Goal: Navigation & Orientation: Find specific page/section

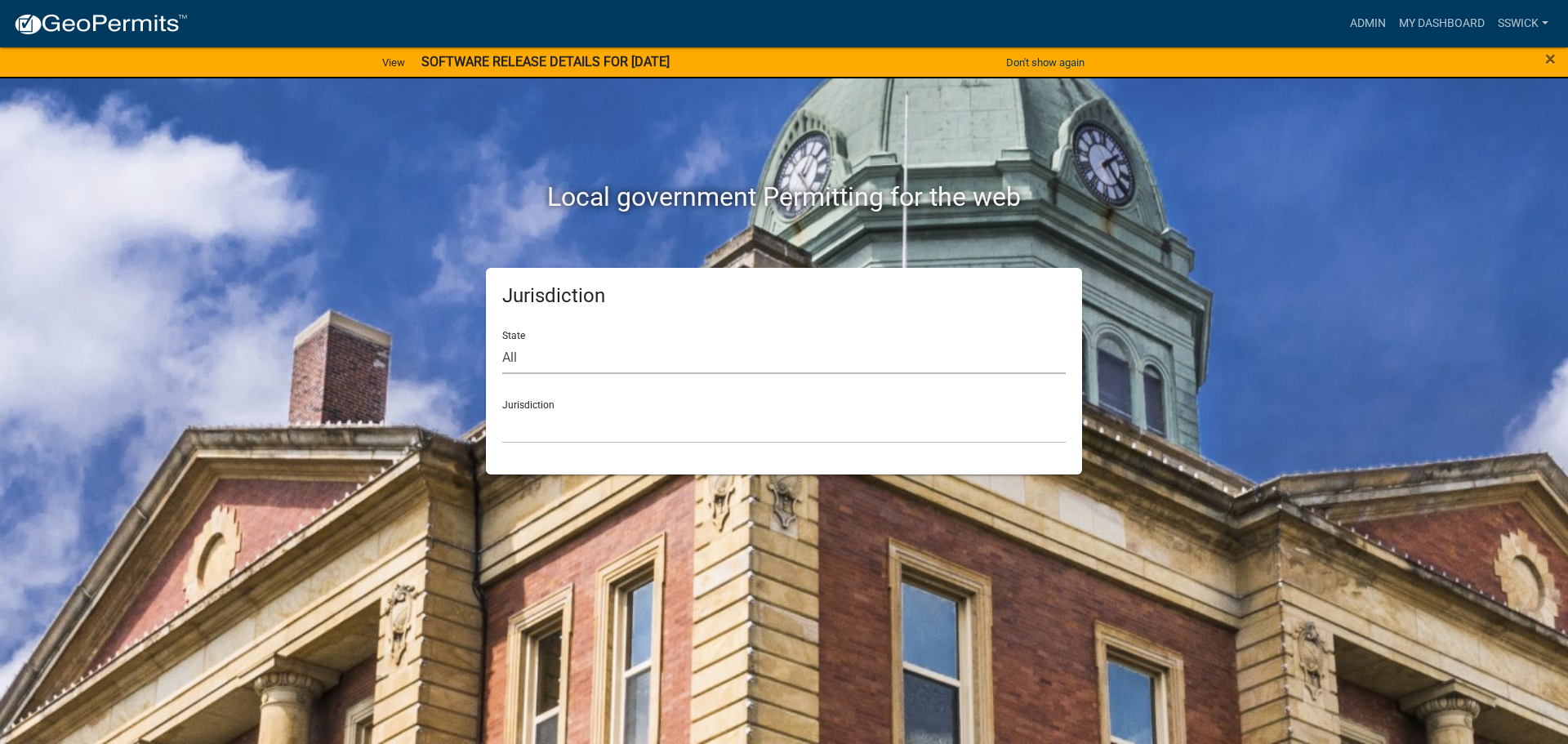
click at [533, 345] on select "All [US_STATE] [US_STATE] [US_STATE] [US_STATE] [US_STATE] [US_STATE] [US_STATE…" at bounding box center [784, 357] width 563 height 34
select select "[US_STATE]"
click at [502, 340] on select "All [US_STATE] [US_STATE] [US_STATE] [US_STATE] [US_STATE] [US_STATE] [US_STATE…" at bounding box center [784, 357] width 563 height 34
click at [541, 434] on select "City of [GEOGRAPHIC_DATA], [US_STATE] City of [GEOGRAPHIC_DATA], [US_STATE] Cit…" at bounding box center [784, 426] width 563 height 34
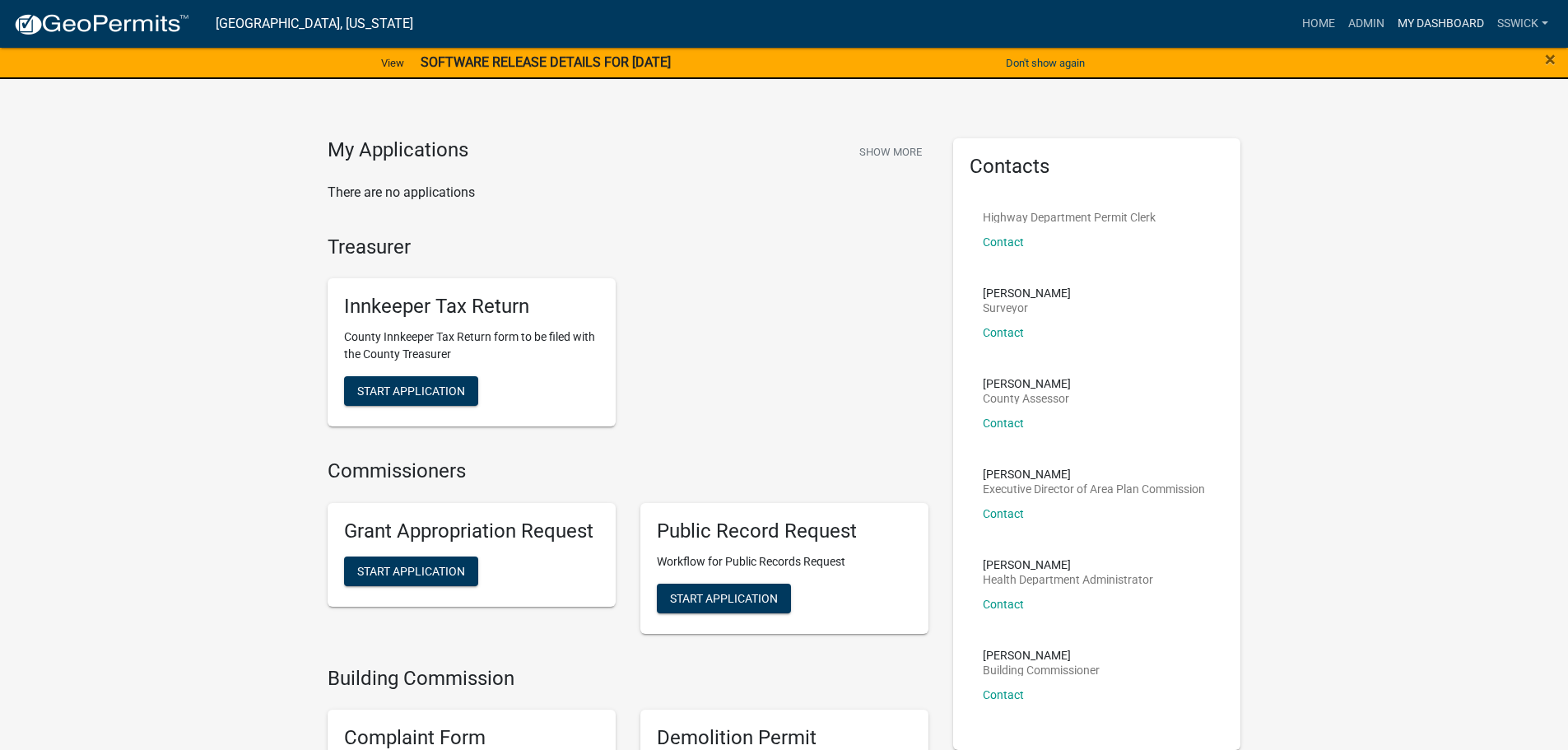
click at [1418, 20] on link "My Dashboard" at bounding box center [1441, 23] width 99 height 31
